Goal: Task Accomplishment & Management: Manage account settings

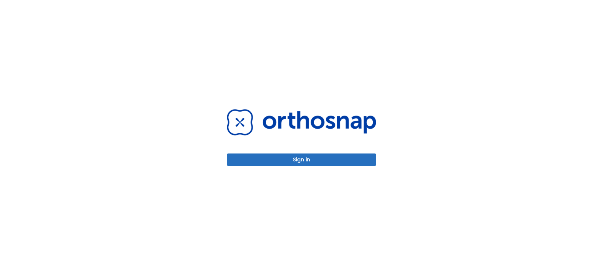
click at [290, 166] on div "Sign in" at bounding box center [301, 137] width 167 height 275
click at [291, 164] on button "Sign in" at bounding box center [301, 160] width 149 height 12
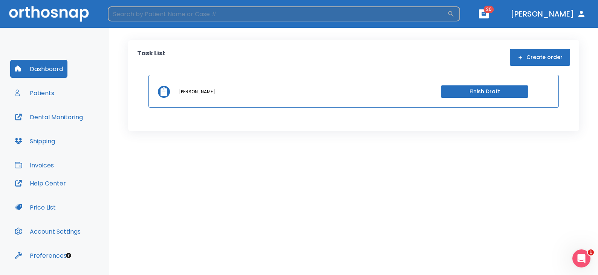
click at [206, 14] on input "search" at bounding box center [277, 13] width 339 height 15
type input "[PERSON_NAME]"
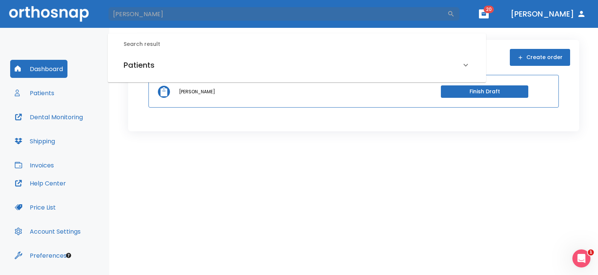
click at [142, 65] on h6 "Patients" at bounding box center [139, 65] width 31 height 12
click at [148, 91] on h6 "[PERSON_NAME] (Received by doctor)" at bounding box center [297, 91] width 344 height 11
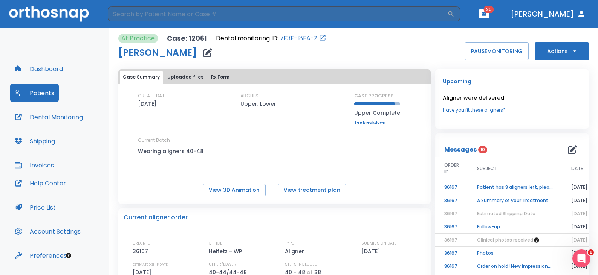
scroll to position [38, 0]
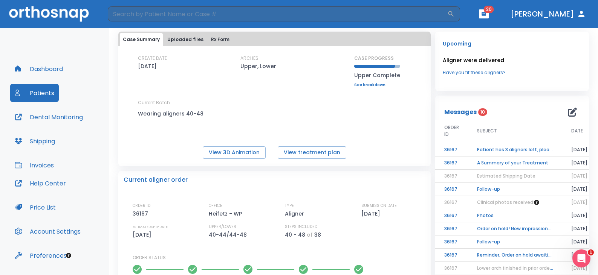
click at [471, 71] on link "Have you fit these aligners?" at bounding box center [512, 72] width 139 height 7
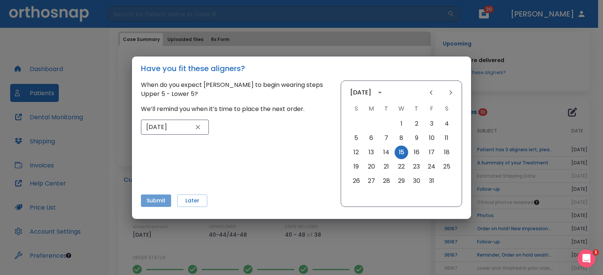
click at [154, 200] on button "Submit" at bounding box center [156, 201] width 30 height 12
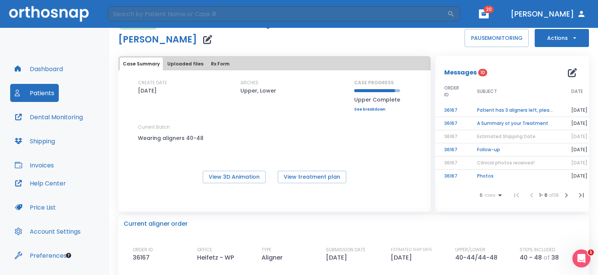
scroll to position [0, 0]
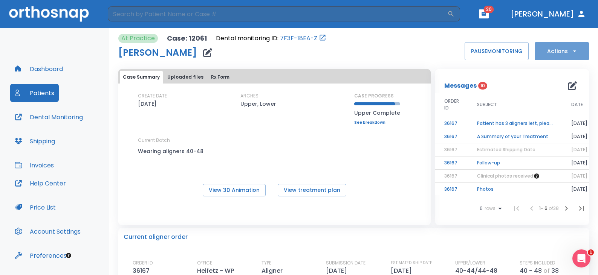
click at [557, 52] on button "Actions" at bounding box center [561, 51] width 54 height 18
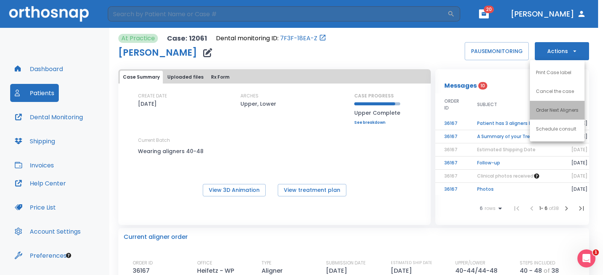
click at [546, 109] on p "Order Next Aligners" at bounding box center [557, 110] width 43 height 7
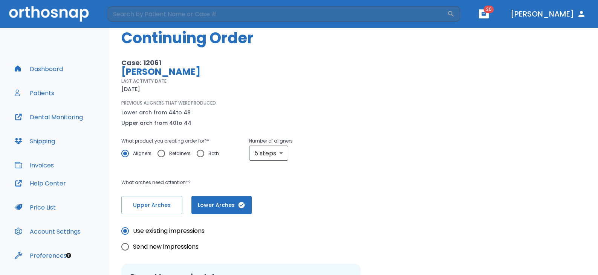
scroll to position [14, 0]
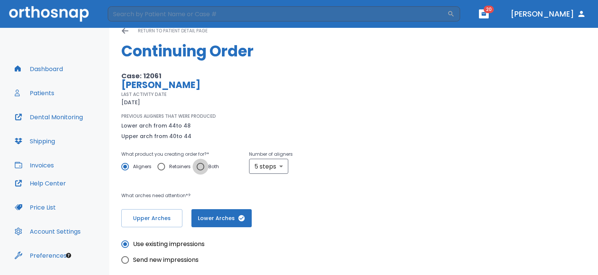
click at [197, 166] on input "Both" at bounding box center [200, 167] width 16 height 16
radio input "true"
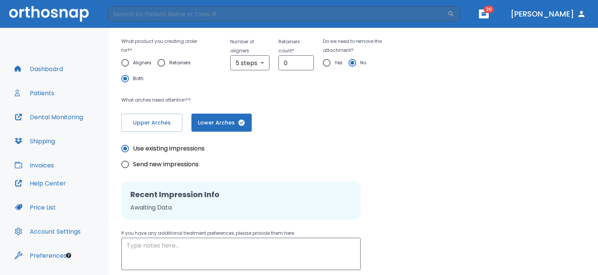
scroll to position [182, 0]
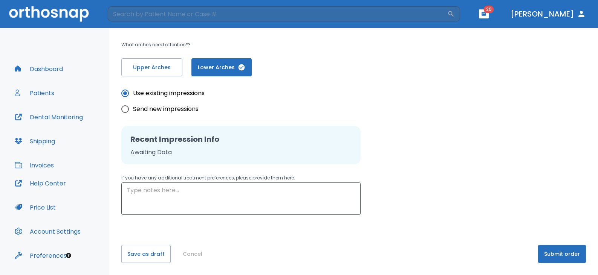
click at [565, 253] on button "Submit order" at bounding box center [562, 254] width 48 height 18
click at [550, 257] on button "Submit order" at bounding box center [562, 254] width 48 height 18
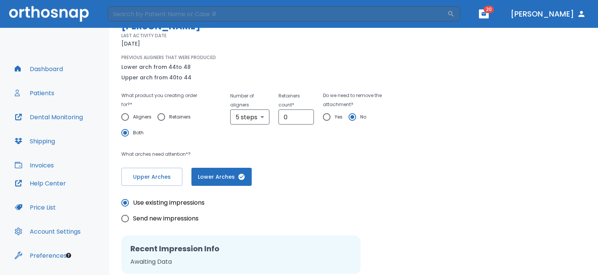
scroll to position [75, 0]
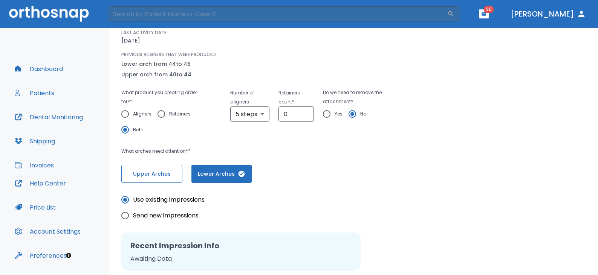
click at [163, 174] on span "Upper Arches" at bounding box center [151, 174] width 45 height 8
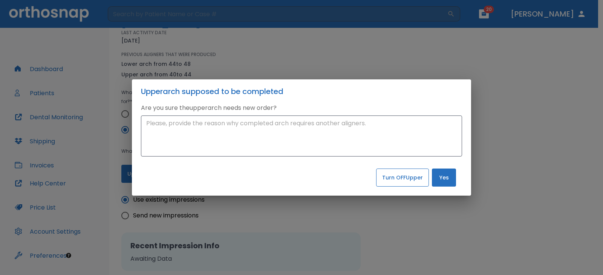
click at [415, 179] on button "Turn OFF Upper" at bounding box center [402, 178] width 53 height 18
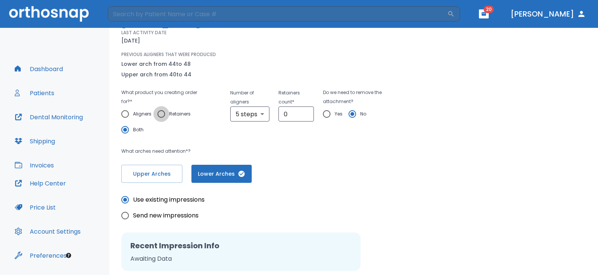
click at [160, 114] on input "Retainers" at bounding box center [161, 114] width 16 height 16
radio input "true"
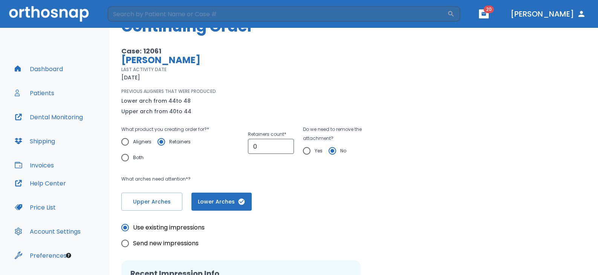
scroll to position [0, 0]
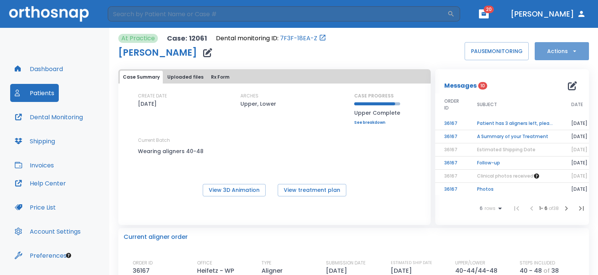
click at [565, 46] on button "Actions" at bounding box center [561, 51] width 54 height 18
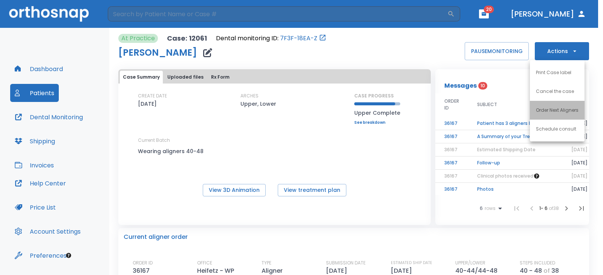
click at [555, 110] on p "Order Next Aligners" at bounding box center [557, 110] width 43 height 7
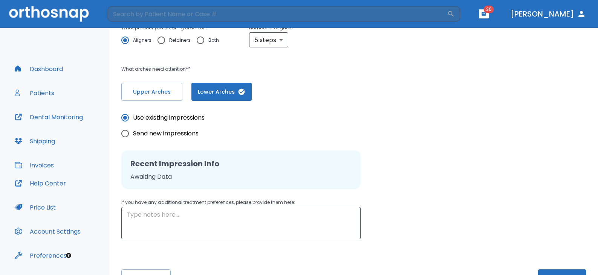
scroll to position [151, 0]
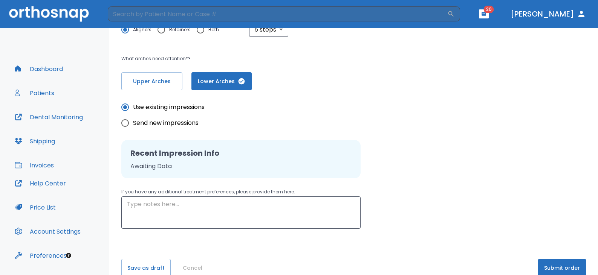
click at [541, 262] on button "Submit order" at bounding box center [562, 268] width 48 height 18
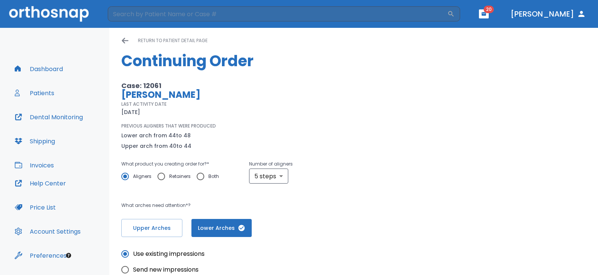
scroll to position [0, 0]
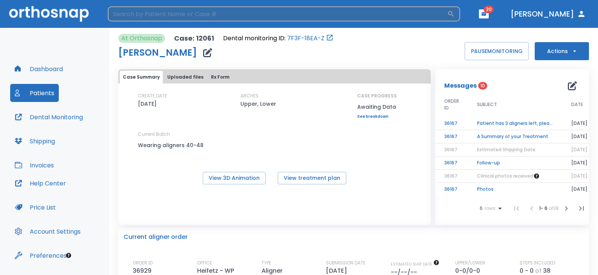
click at [269, 11] on input "search" at bounding box center [277, 13] width 339 height 15
click at [249, 18] on input "search" at bounding box center [277, 13] width 339 height 15
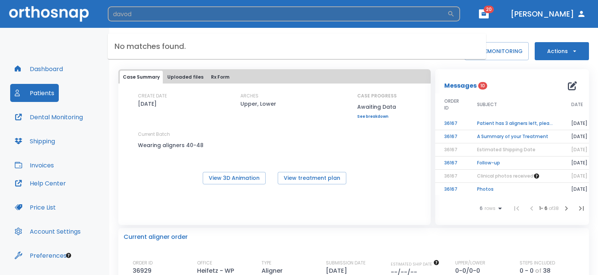
click at [156, 14] on input "davod" at bounding box center [277, 13] width 339 height 15
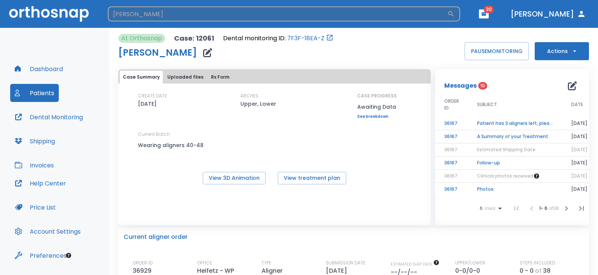
type input "david"
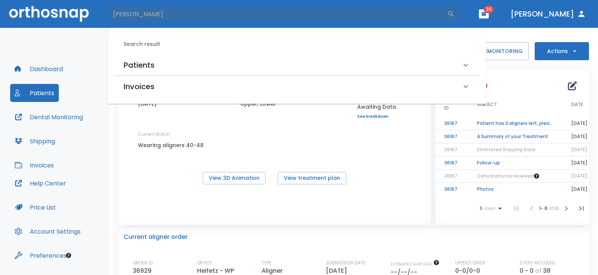
click at [142, 68] on h6 "Patients" at bounding box center [139, 65] width 31 height 12
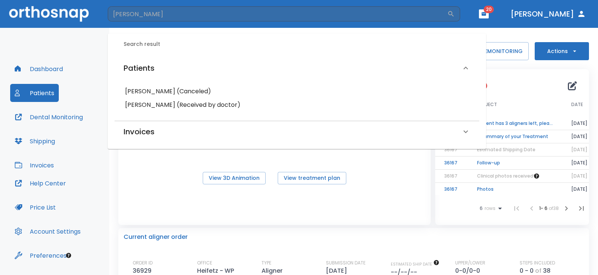
click at [153, 103] on h6 "David Cunningham (Received by doctor)" at bounding box center [297, 105] width 344 height 11
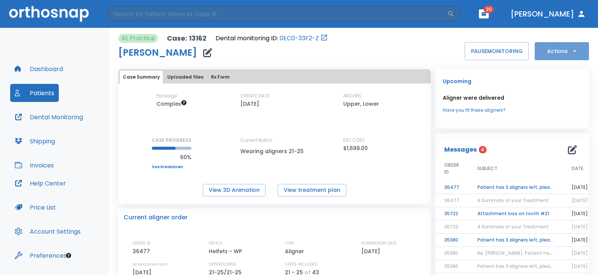
click at [551, 47] on button "Actions" at bounding box center [561, 51] width 54 height 18
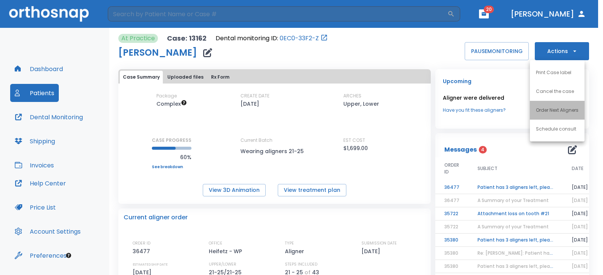
click at [546, 106] on li "Order Next Aligners" at bounding box center [557, 110] width 55 height 19
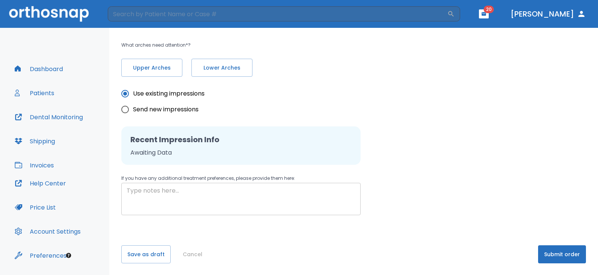
scroll to position [164, 0]
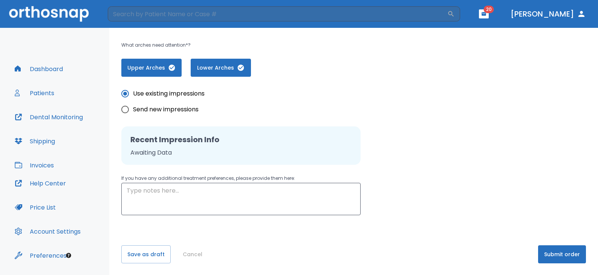
click at [550, 251] on button "Submit order" at bounding box center [562, 255] width 48 height 18
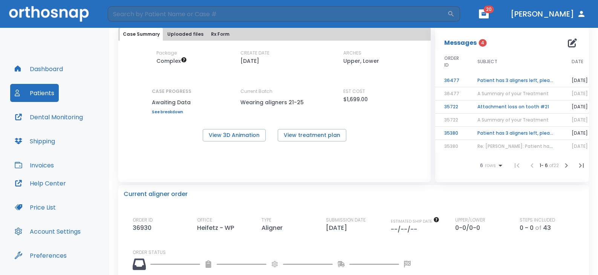
scroll to position [113, 0]
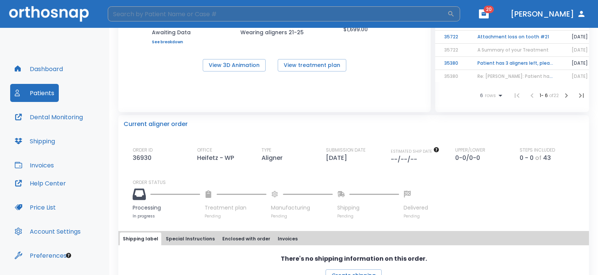
click at [214, 12] on input "search" at bounding box center [277, 13] width 339 height 15
type input "rubin"
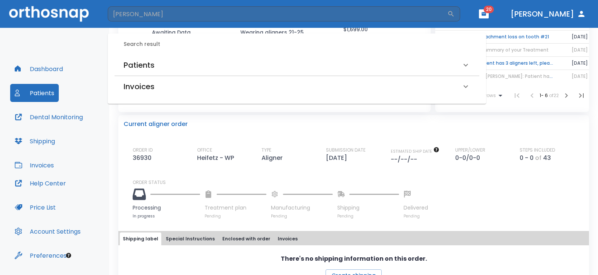
click at [140, 64] on h6 "Patients" at bounding box center [139, 65] width 31 height 12
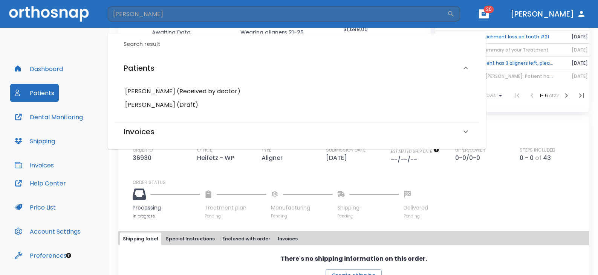
click at [153, 92] on h6 "mitch rubin (Received by doctor)" at bounding box center [297, 91] width 344 height 11
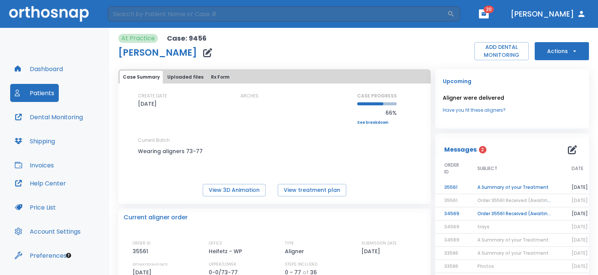
click at [554, 56] on button "Actions" at bounding box center [561, 51] width 54 height 18
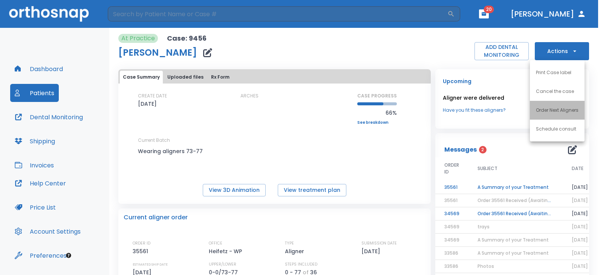
click at [556, 108] on p "Order Next Aligners" at bounding box center [557, 110] width 43 height 7
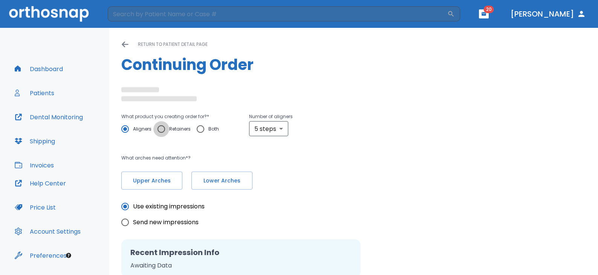
click at [162, 129] on input "Retainers" at bounding box center [161, 129] width 16 height 16
radio input "true"
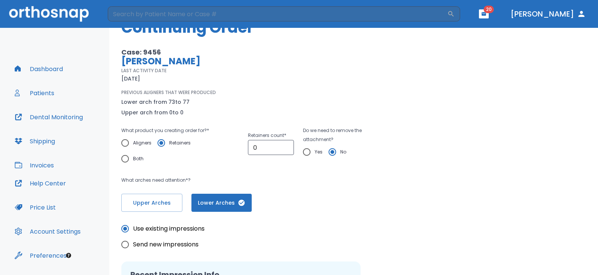
scroll to position [75, 0]
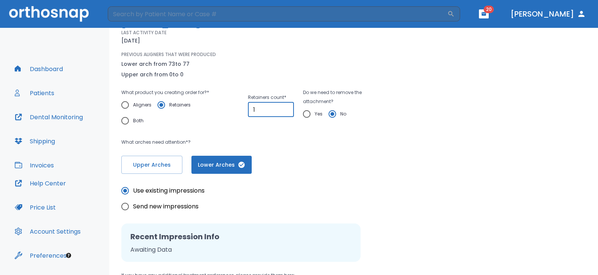
click at [284, 107] on input "1" at bounding box center [271, 109] width 46 height 15
type input "2"
click at [283, 107] on input "2" at bounding box center [271, 109] width 46 height 15
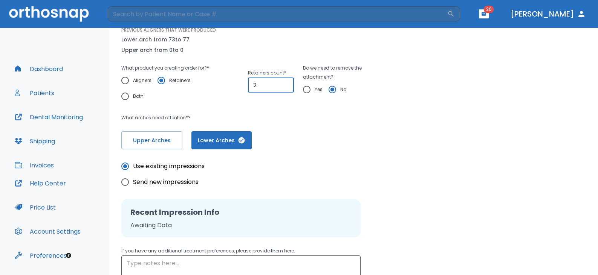
scroll to position [113, 0]
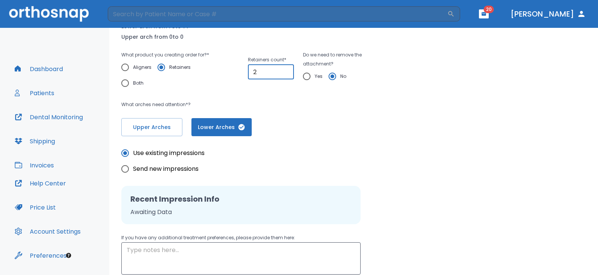
click at [305, 75] on input "Yes" at bounding box center [307, 77] width 16 height 16
radio input "true"
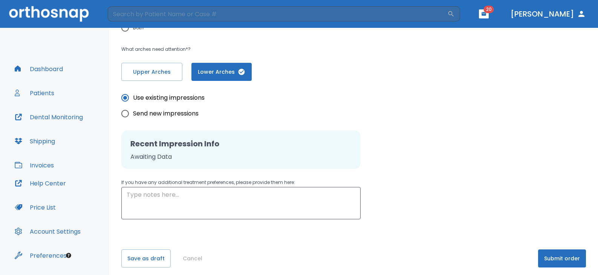
scroll to position [173, 0]
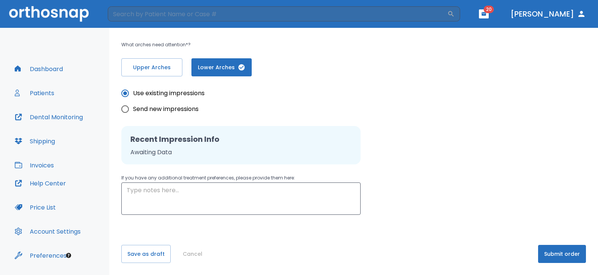
drag, startPoint x: 223, startPoint y: 196, endPoint x: 217, endPoint y: 168, distance: 28.9
click at [223, 185] on div "x ​" at bounding box center [240, 199] width 239 height 32
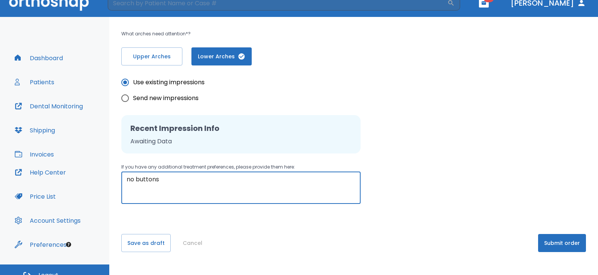
scroll to position [21, 0]
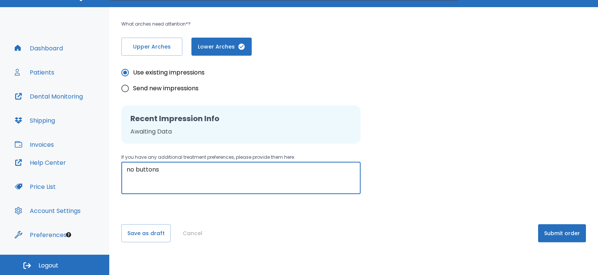
type textarea "no buttons"
click at [559, 229] on button "Submit order" at bounding box center [562, 233] width 48 height 18
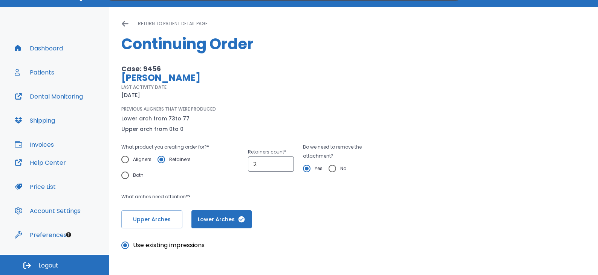
scroll to position [110, 0]
